Goal: Information Seeking & Learning: Learn about a topic

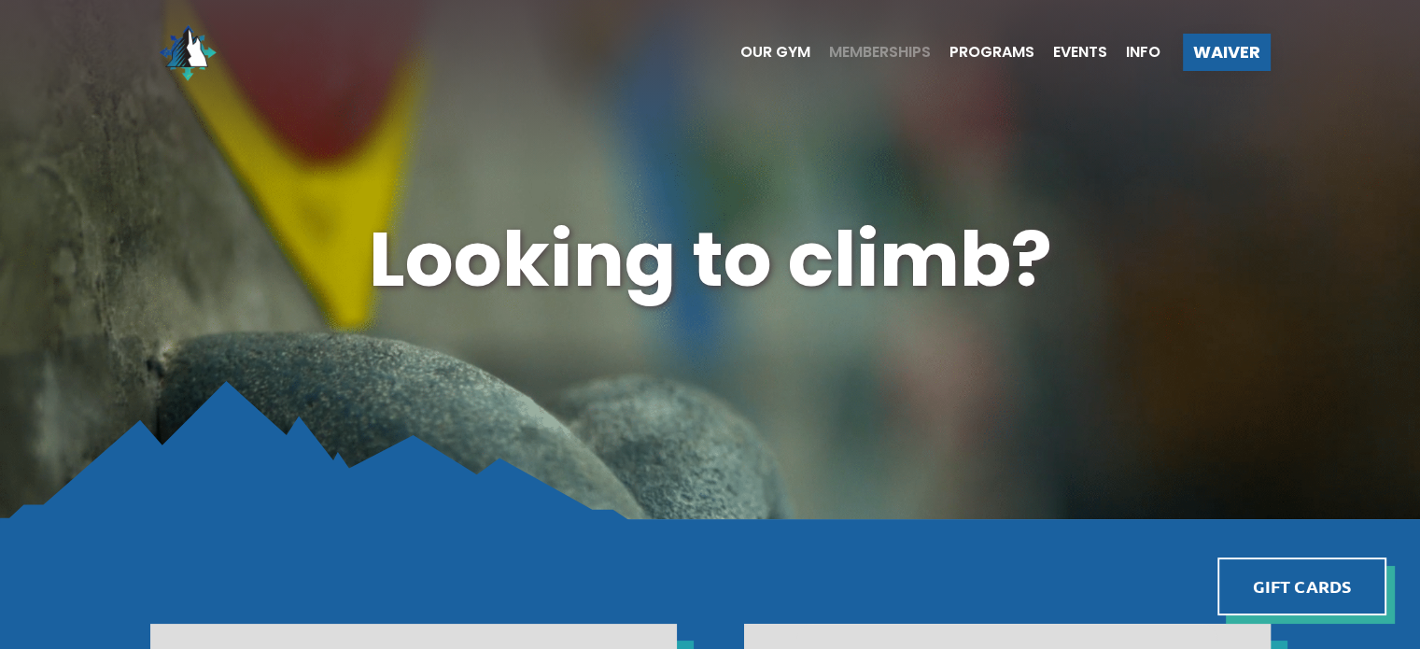
click at [867, 53] on span "Memberships" at bounding box center [880, 52] width 102 height 15
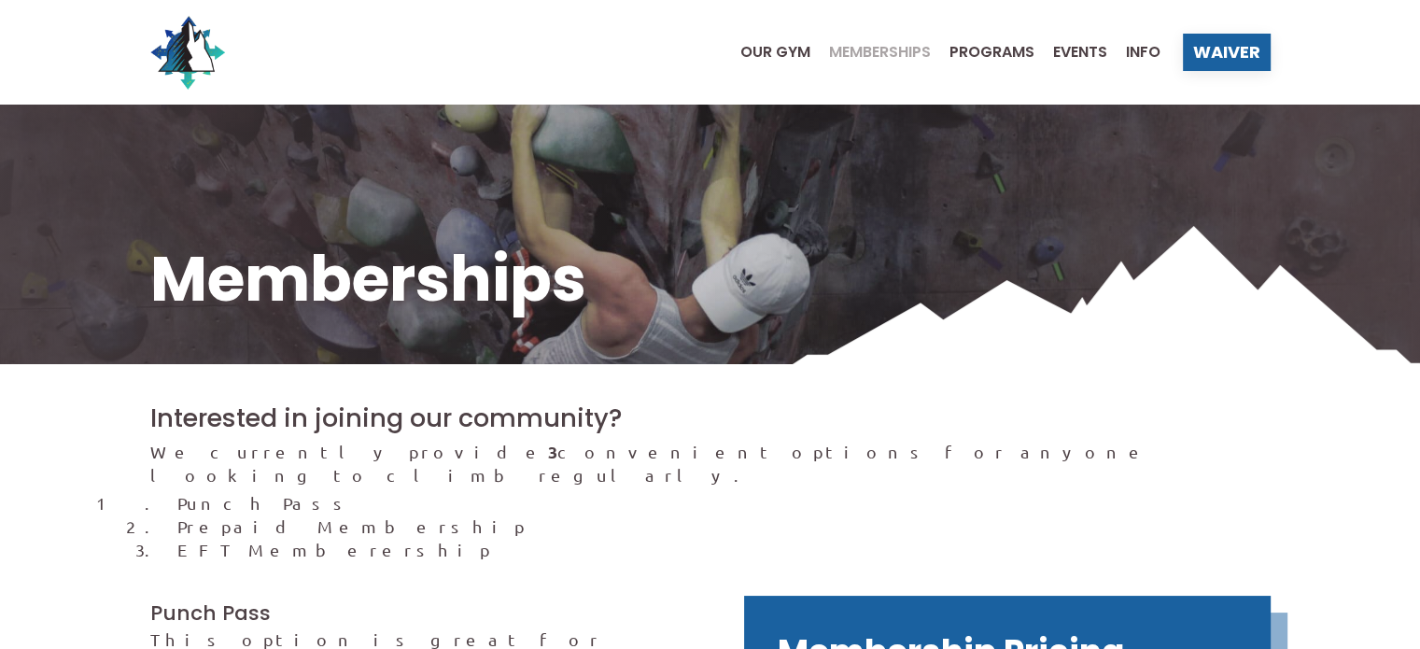
click at [784, 53] on span "Our Gym" at bounding box center [775, 52] width 70 height 15
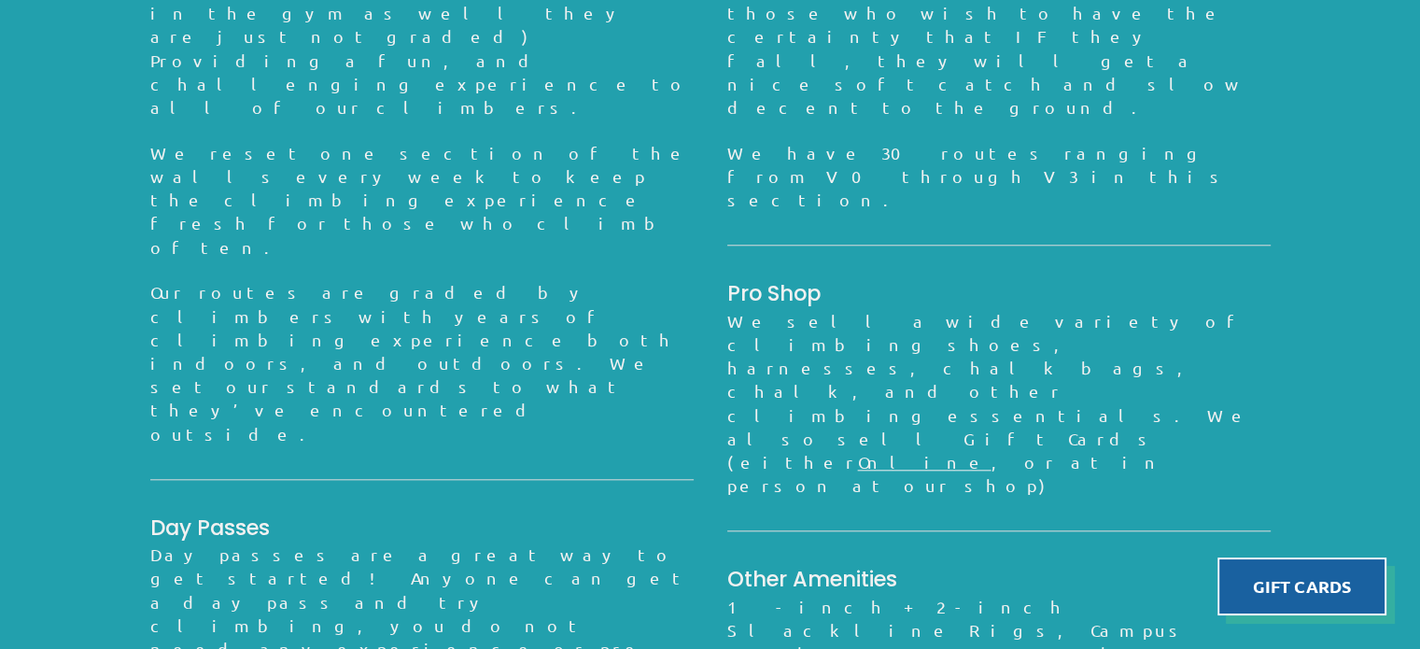
scroll to position [1820, 0]
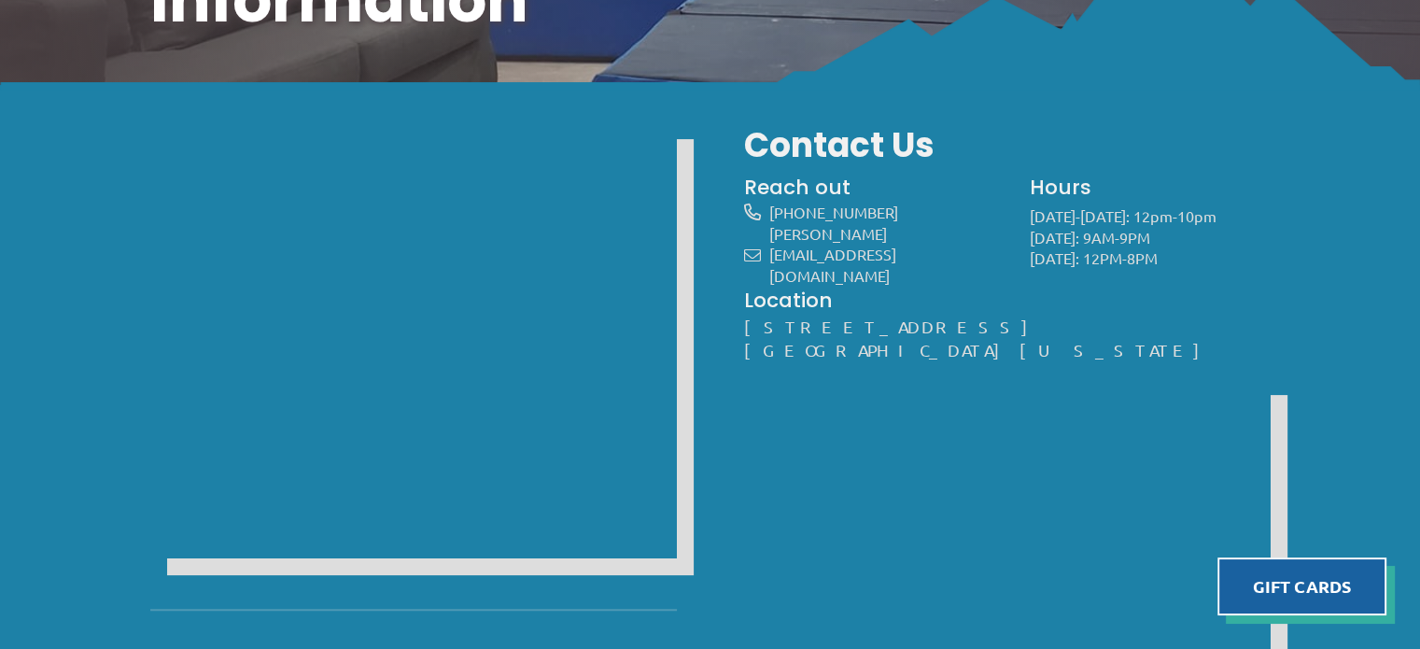
scroll to position [284, 0]
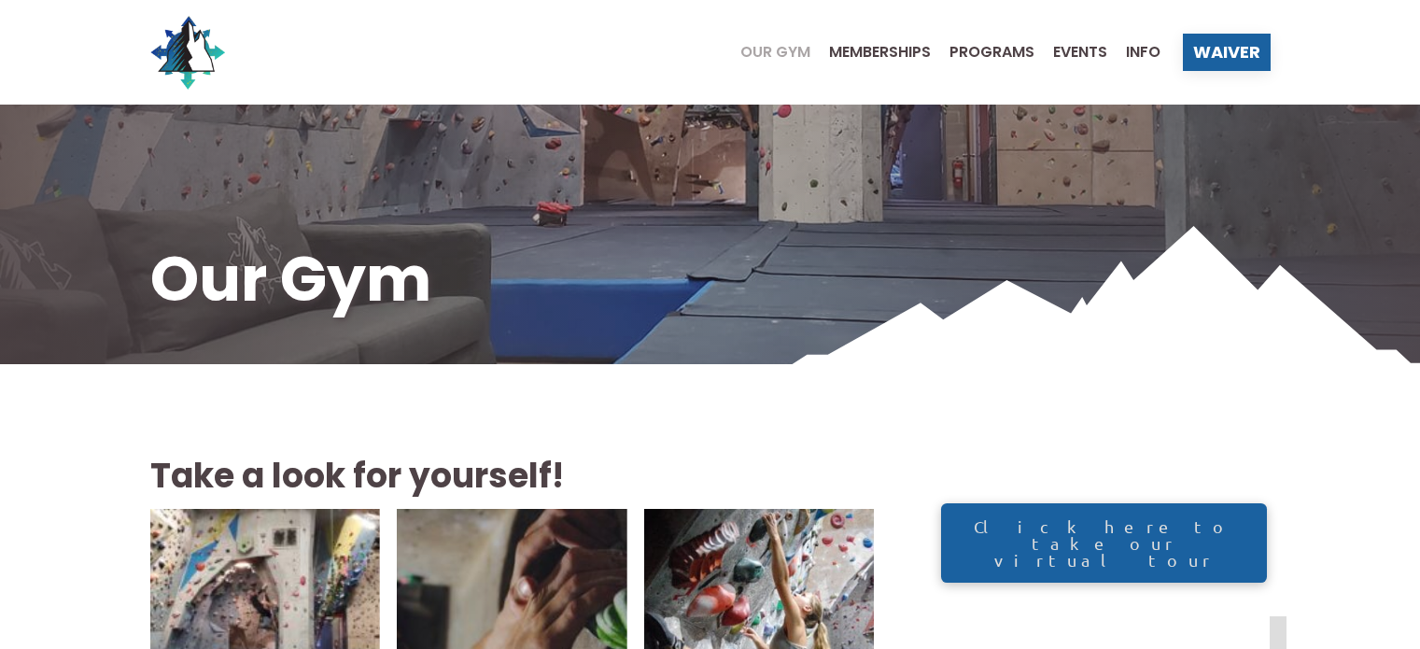
scroll to position [1819, 0]
